Goal: Information Seeking & Learning: Check status

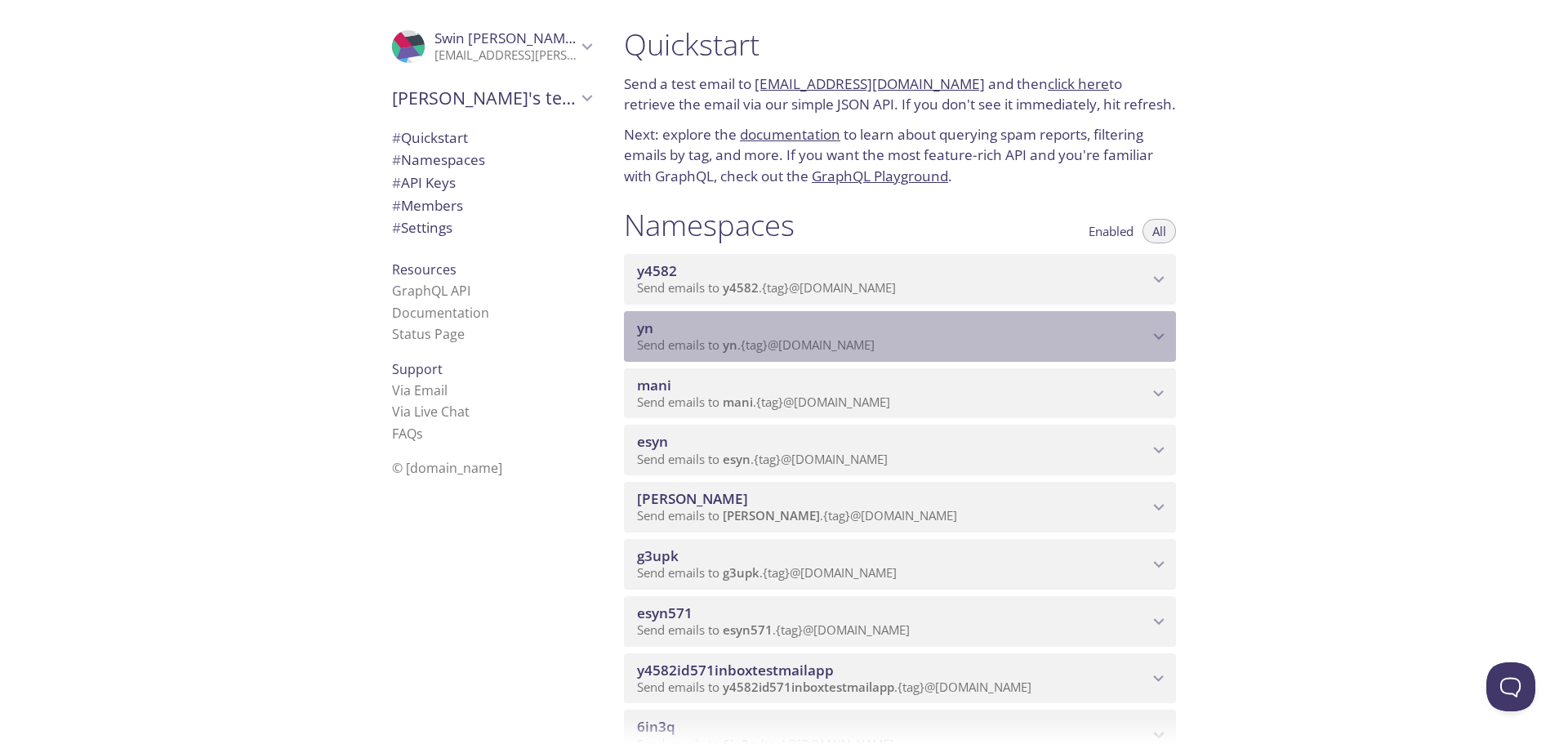
click at [661, 344] on span "Send emails to yn . {tag} @[DOMAIN_NAME]" at bounding box center [756, 344] width 238 height 17
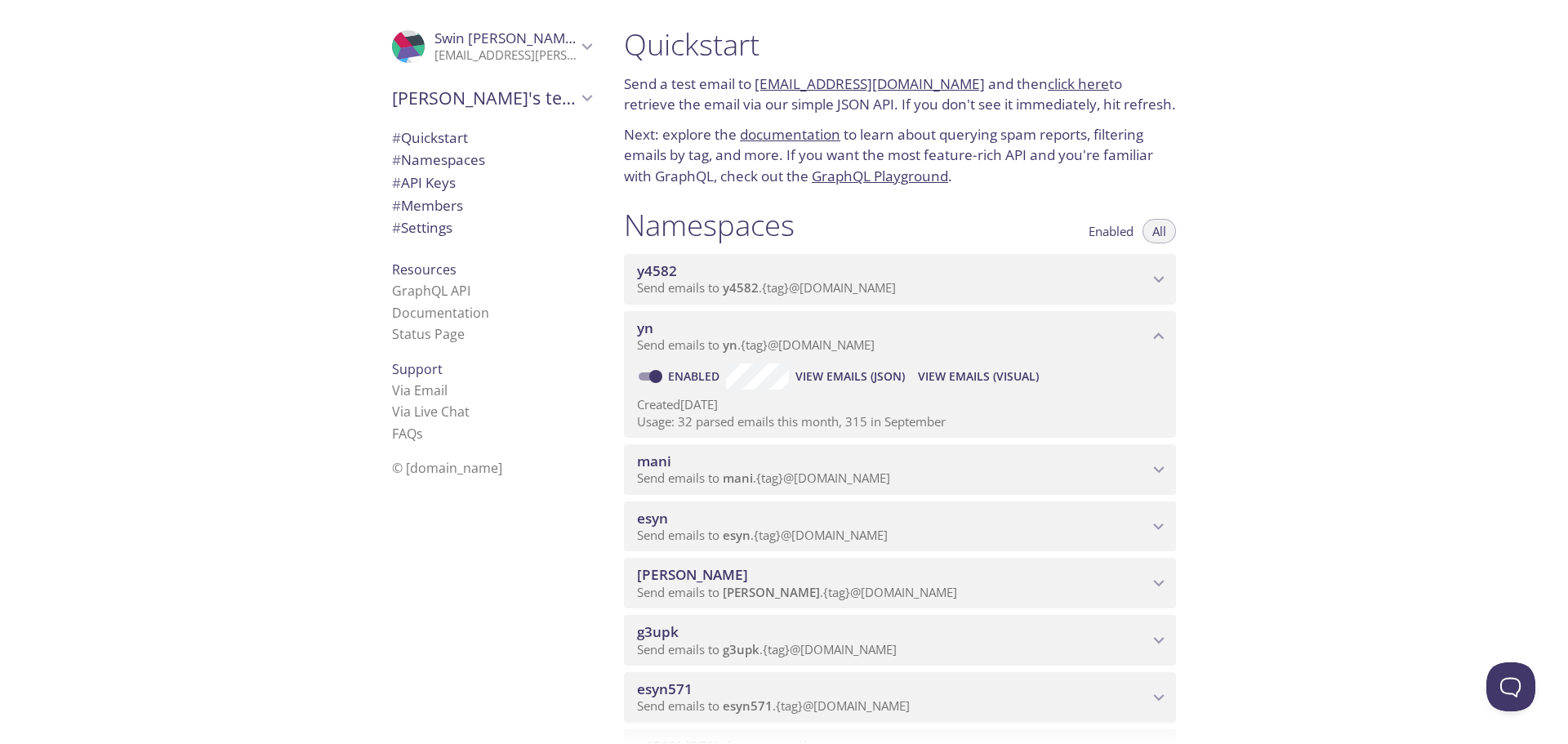
click at [969, 373] on span "View Emails (Visual)" at bounding box center [978, 377] width 121 height 20
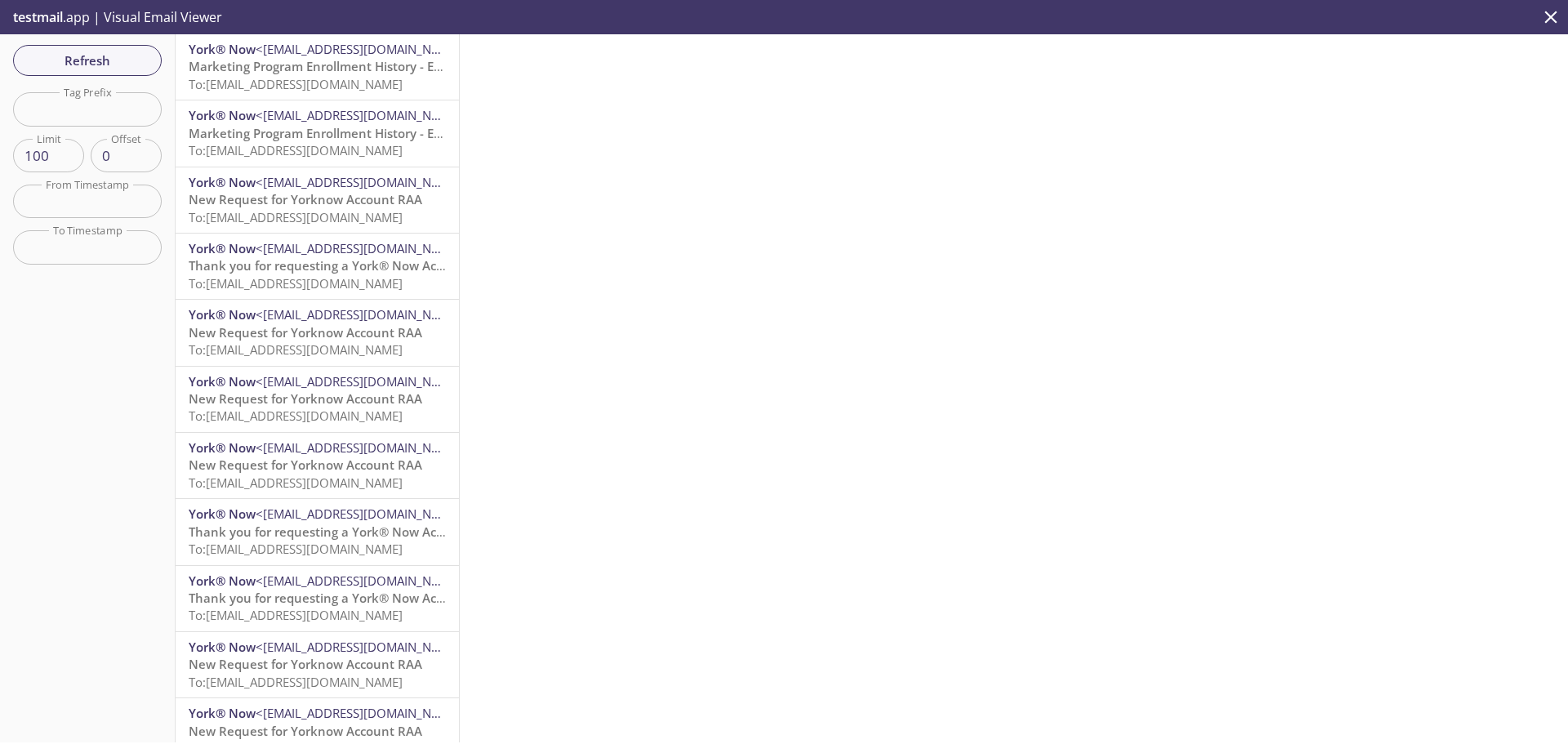
click at [300, 76] on span "To: [EMAIL_ADDRESS][DOMAIN_NAME]" at bounding box center [296, 84] width 214 height 17
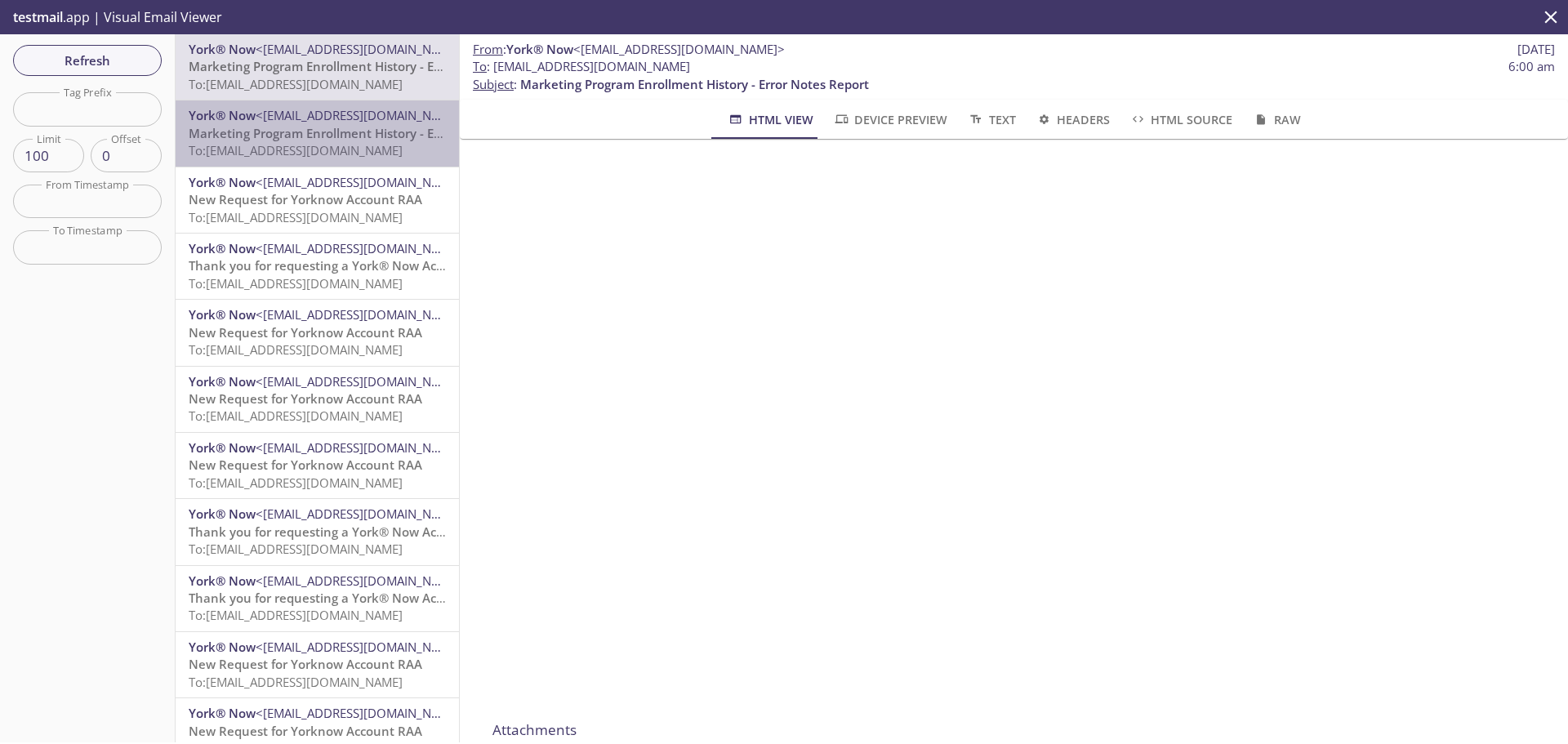
click at [370, 137] on span "Marketing Program Enrollment History - Error Notes Report" at bounding box center [363, 133] width 348 height 17
